Goal: Task Accomplishment & Management: Manage account settings

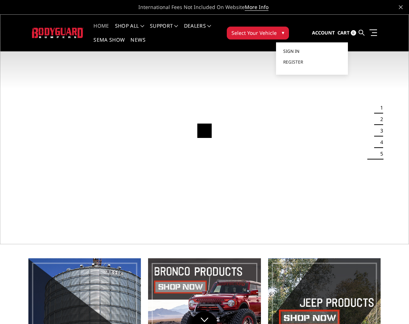
click at [303, 51] on link "Sign in" at bounding box center [312, 51] width 58 height 11
click at [295, 47] on link "Sign in" at bounding box center [312, 51] width 58 height 11
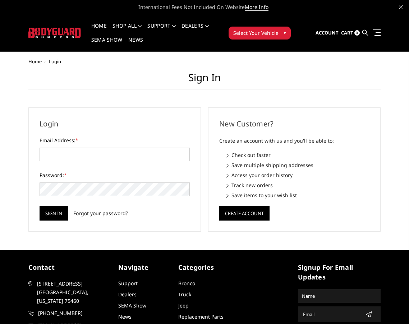
click at [322, 63] on ul "Home Login" at bounding box center [204, 61] width 353 height 5
click at [177, 161] on input "Email Address: *" at bounding box center [115, 155] width 150 height 14
paste input "orders@bumperonly.com"
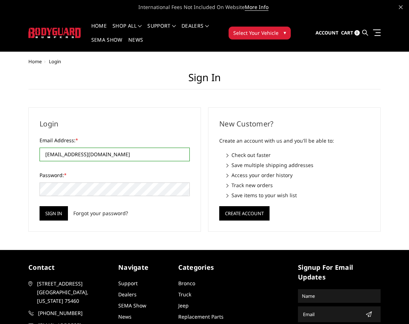
type input "orders@bumperonly.com"
click at [62, 212] on input "Sign in" at bounding box center [54, 213] width 28 height 14
